Goal: Transaction & Acquisition: Download file/media

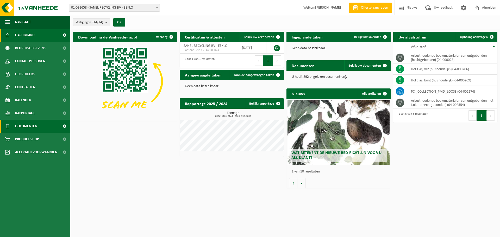
click at [32, 124] on span "Documenten" at bounding box center [26, 126] width 22 height 13
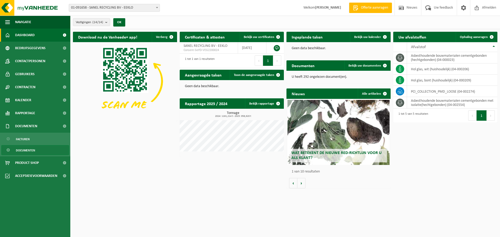
click at [32, 150] on span "Documenten" at bounding box center [25, 150] width 19 height 10
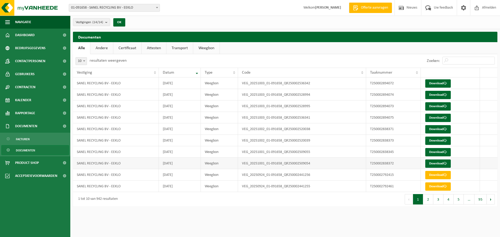
click at [116, 165] on td "SANEL RECYCLING BV - EEKLO" at bounding box center [116, 163] width 86 height 11
click at [445, 164] on span at bounding box center [444, 163] width 3 height 3
click at [438, 149] on link "Download" at bounding box center [437, 152] width 25 height 8
click at [444, 141] on span at bounding box center [444, 140] width 3 height 3
click at [442, 127] on link "Download" at bounding box center [437, 129] width 25 height 8
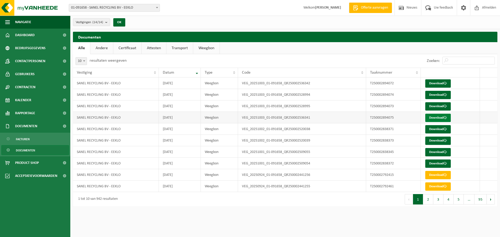
click at [448, 118] on link "Download" at bounding box center [437, 118] width 25 height 8
click at [448, 107] on link "Download" at bounding box center [437, 106] width 25 height 8
click at [438, 97] on link "Download" at bounding box center [437, 95] width 25 height 8
click at [445, 84] on span at bounding box center [444, 83] width 3 height 3
